Goal: Task Accomplishment & Management: Complete application form

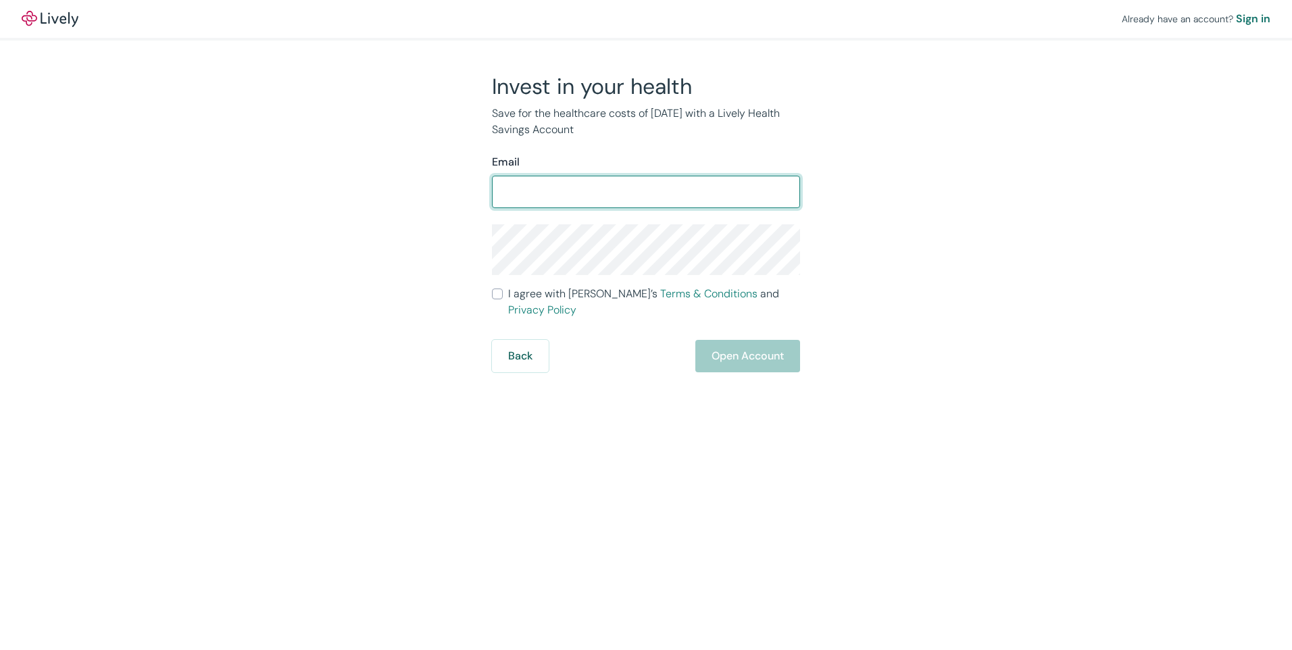
click at [604, 195] on input "Email" at bounding box center [646, 191] width 308 height 27
type input "[EMAIL_ADDRESS][DOMAIN_NAME]"
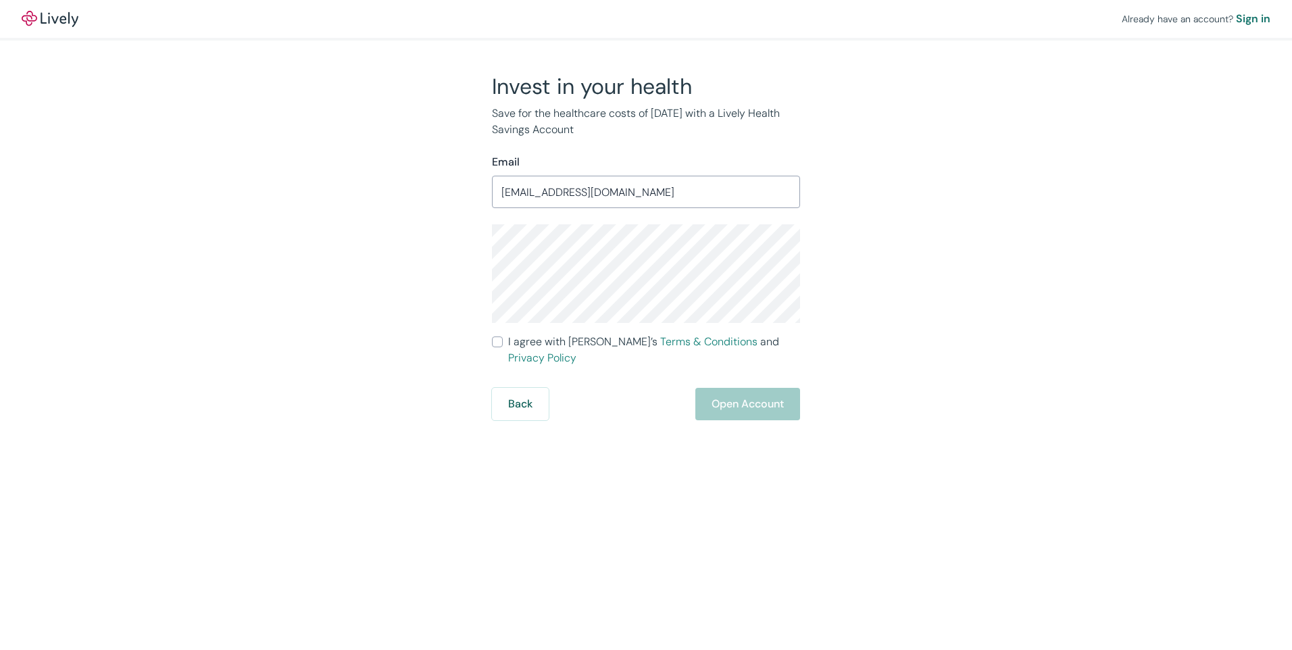
click at [727, 388] on div "Back Open Account" at bounding box center [646, 404] width 308 height 32
click at [518, 345] on span "I agree with Lively’s Terms & Conditions and Privacy Policy" at bounding box center [654, 350] width 292 height 32
click at [503, 345] on input "I agree with Lively’s Terms & Conditions and Privacy Policy" at bounding box center [497, 341] width 11 height 11
checkbox input "true"
click at [522, 388] on button "Back" at bounding box center [520, 404] width 57 height 32
